Goal: Find specific page/section: Find specific page/section

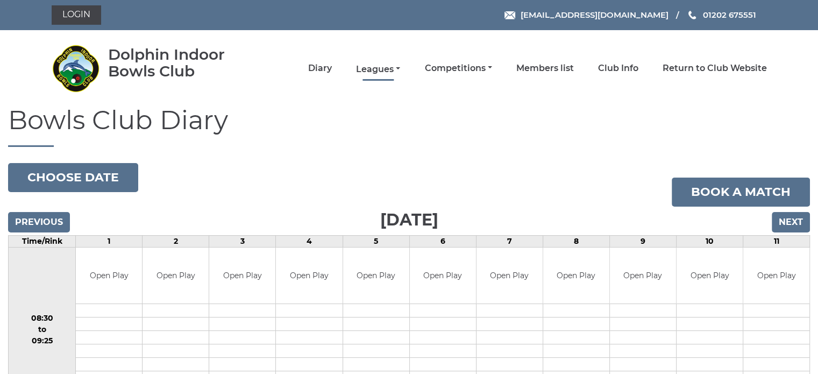
click at [378, 65] on link "Leagues" at bounding box center [378, 69] width 44 height 12
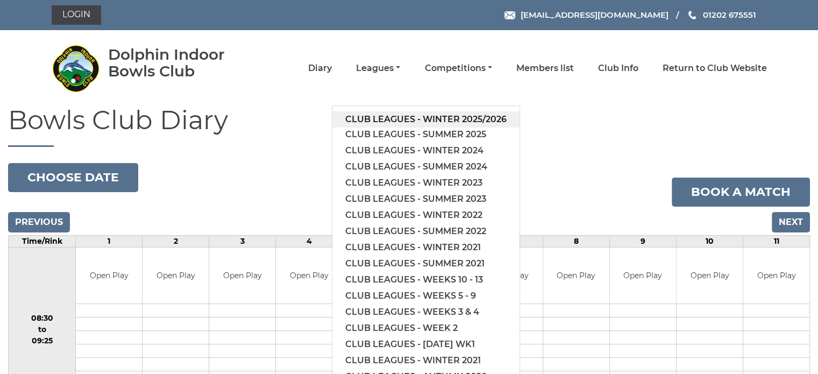
click at [376, 114] on link "Club leagues - Winter 2025/2026" at bounding box center [425, 119] width 187 height 16
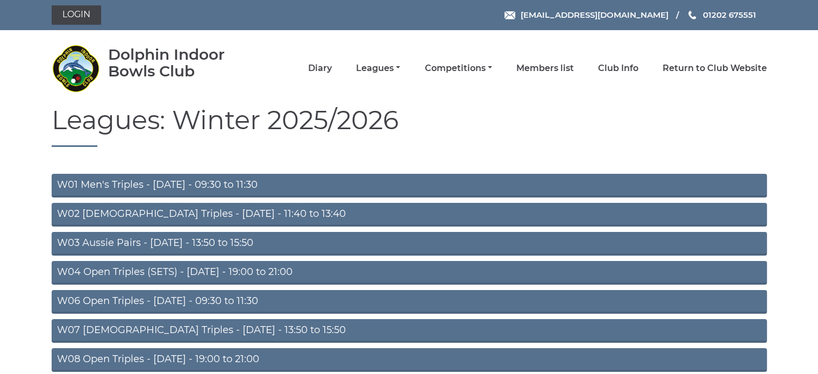
click at [114, 300] on link "W06 Open Triples - [DATE] - 09:30 to 11:30" at bounding box center [410, 302] width 716 height 24
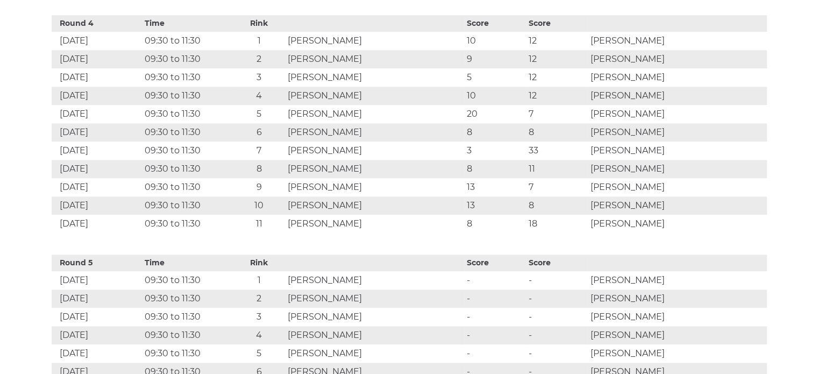
scroll to position [1453, 0]
